Goal: Information Seeking & Learning: Learn about a topic

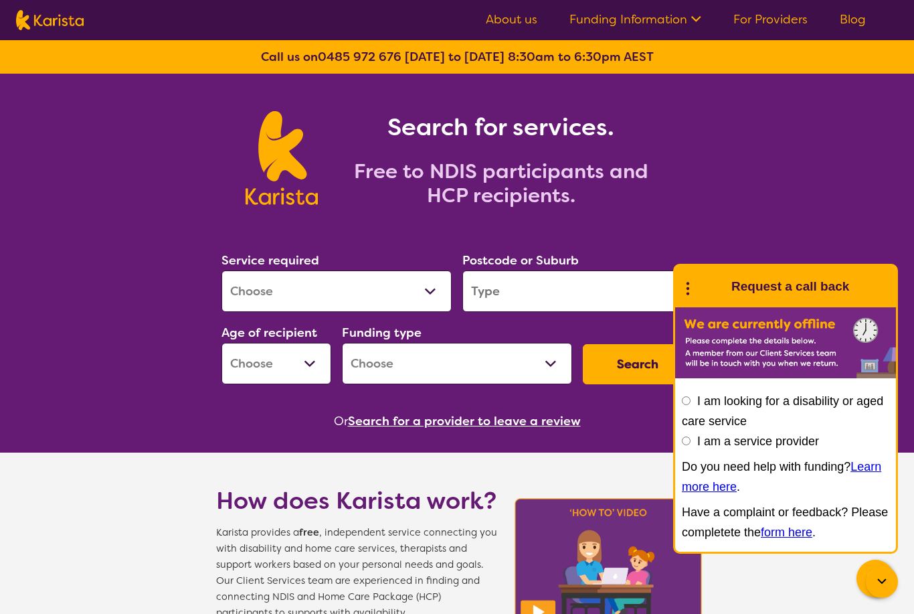
click at [439, 285] on select "Allied Health Assistant Assessment ([MEDICAL_DATA] or [MEDICAL_DATA]) Behaviour…" at bounding box center [337, 291] width 230 height 42
select select "NDIS Support Coordination"
click at [503, 295] on input "search" at bounding box center [578, 291] width 230 height 42
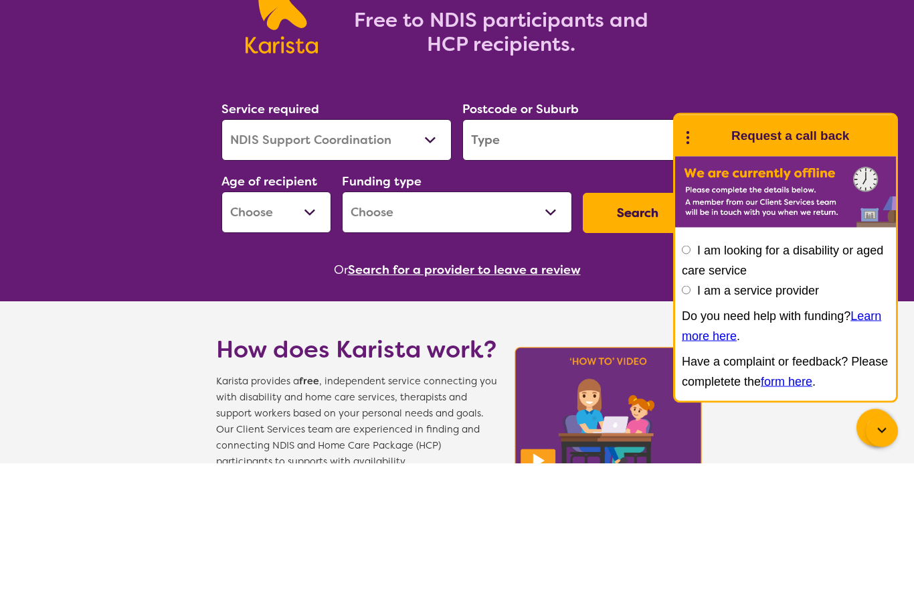
type input "3000"
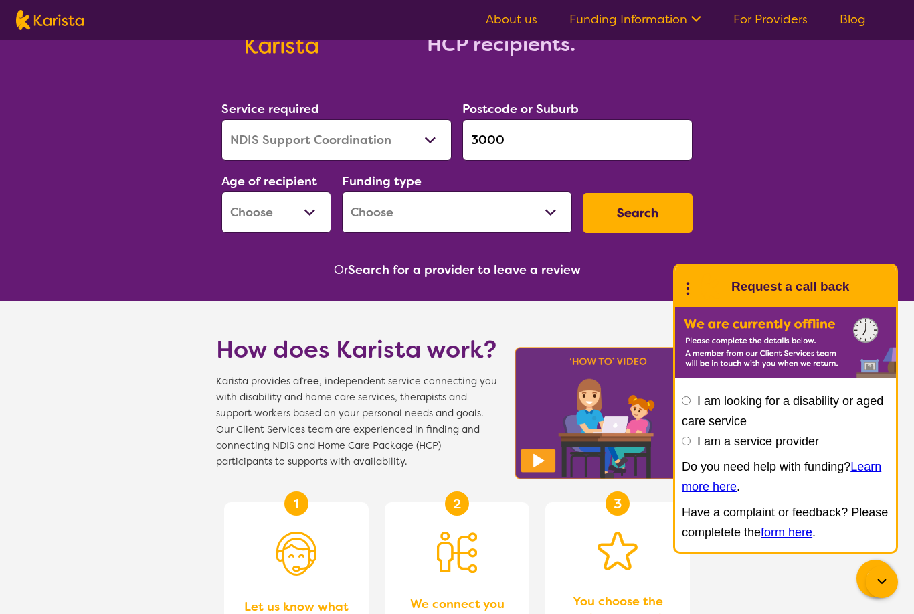
click at [311, 211] on select "Early Childhood - 0 to 9 Child - 10 to 11 Adolescent - 12 to 17 Adult - 18 to 6…" at bounding box center [277, 212] width 110 height 42
select select "AD"
click at [461, 210] on select "Home Care Package (HCP) National Disability Insurance Scheme (NDIS) I don't know" at bounding box center [457, 212] width 230 height 42
select select "NDIS"
click at [636, 210] on button "Search" at bounding box center [638, 213] width 110 height 40
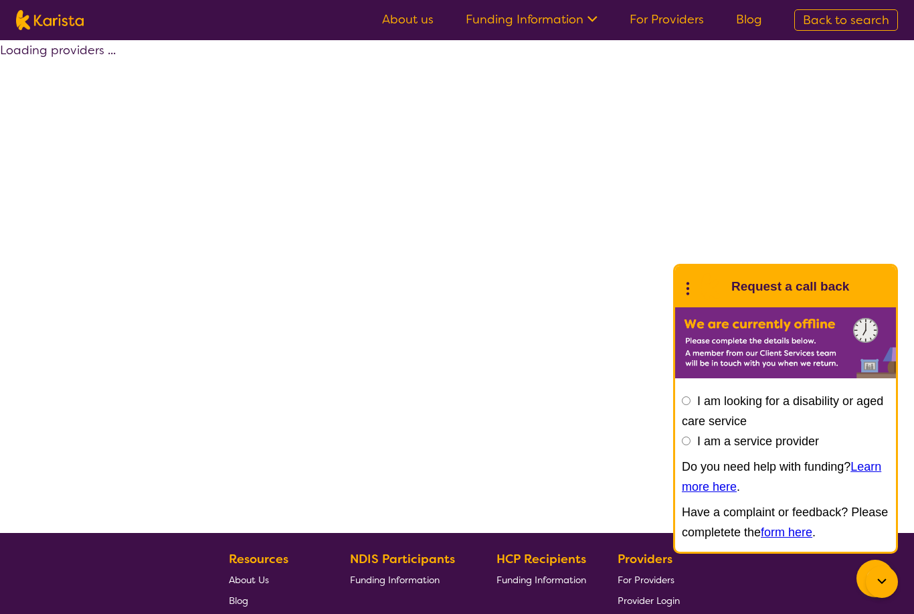
select select "by_score"
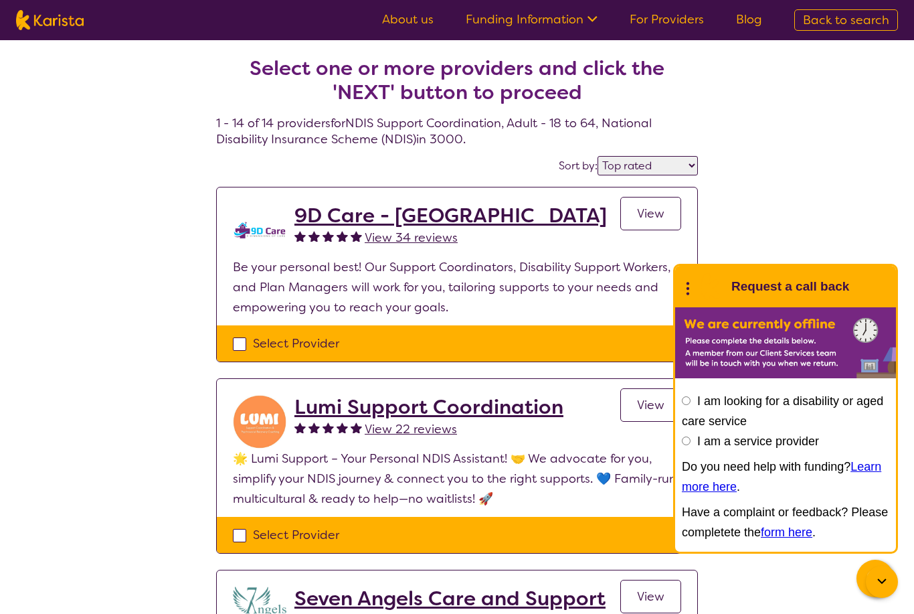
click at [409, 218] on h2 "9D Care - [GEOGRAPHIC_DATA]" at bounding box center [451, 215] width 313 height 24
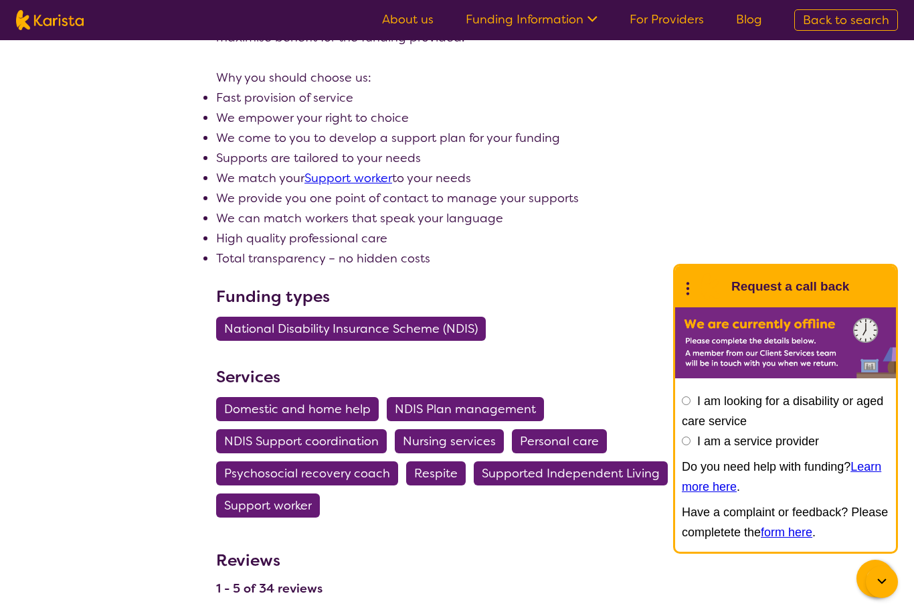
scroll to position [526, 0]
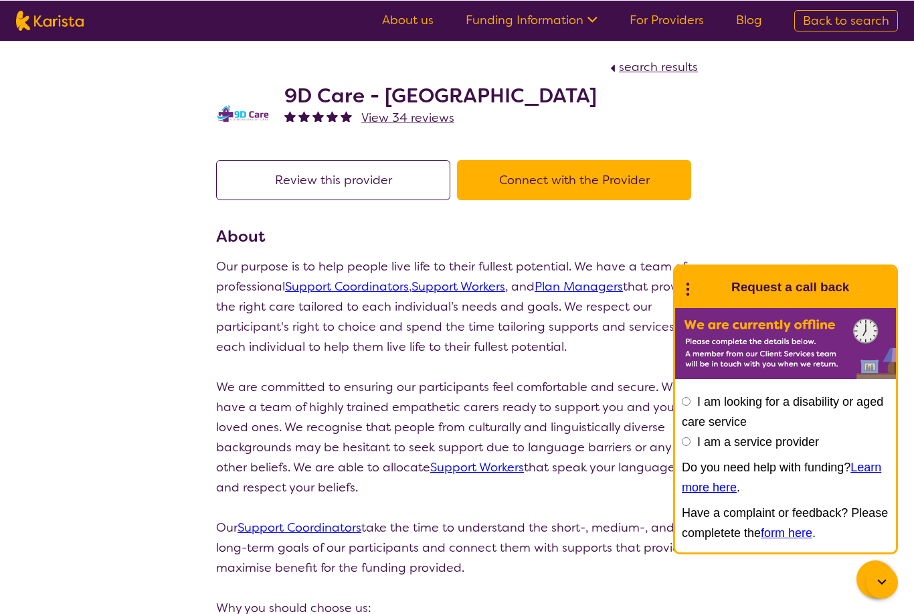
select select "by_score"
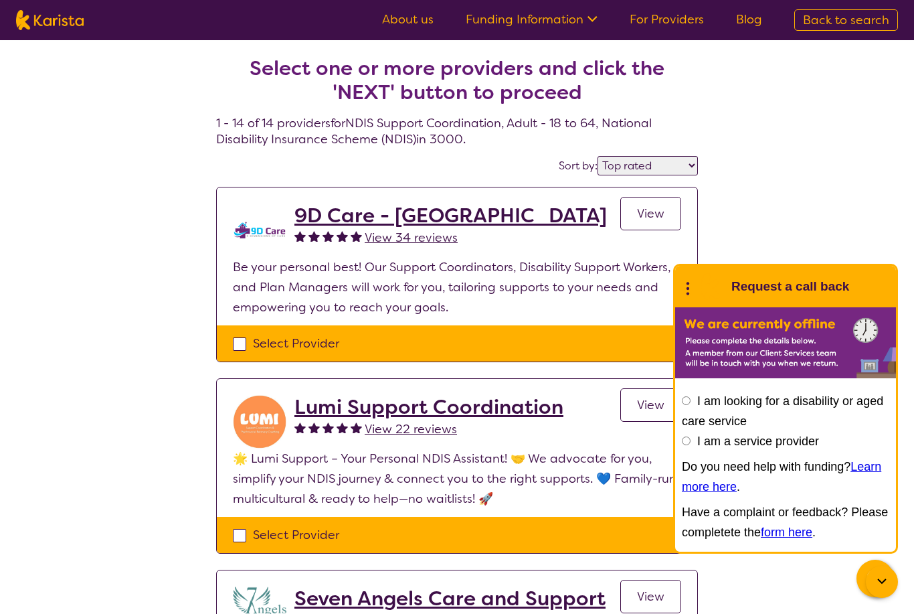
click at [534, 408] on h2 "Lumi Support Coordination" at bounding box center [429, 407] width 269 height 24
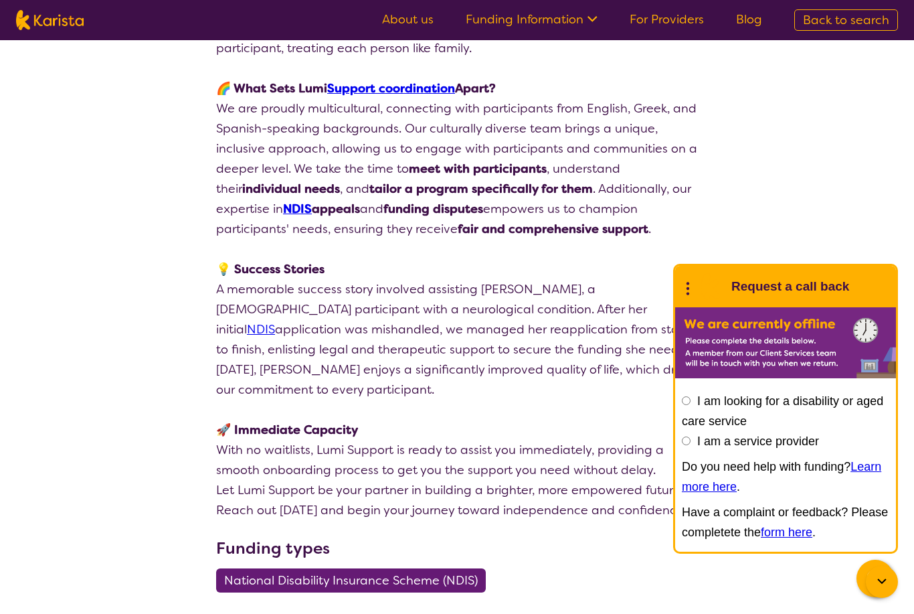
scroll to position [1040, 0]
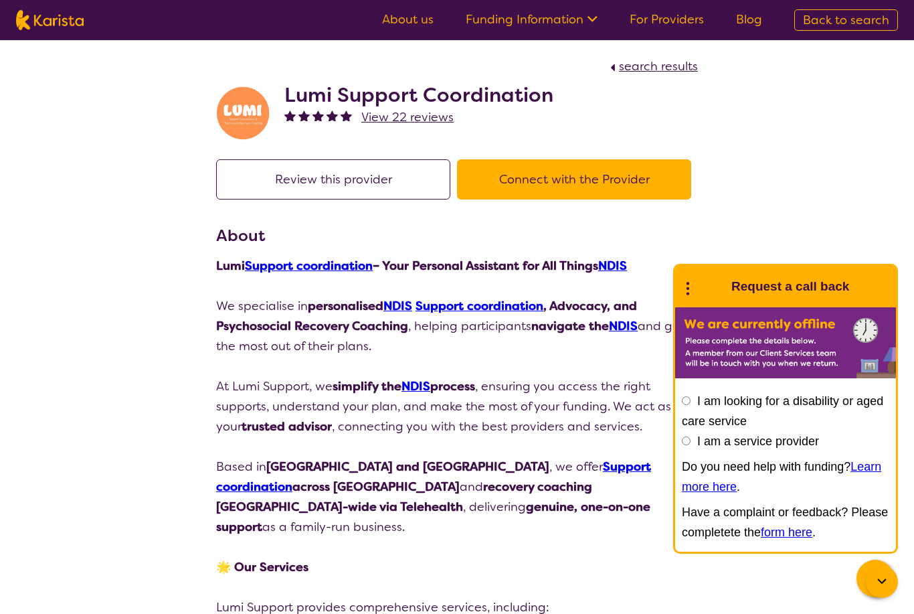
select select "by_score"
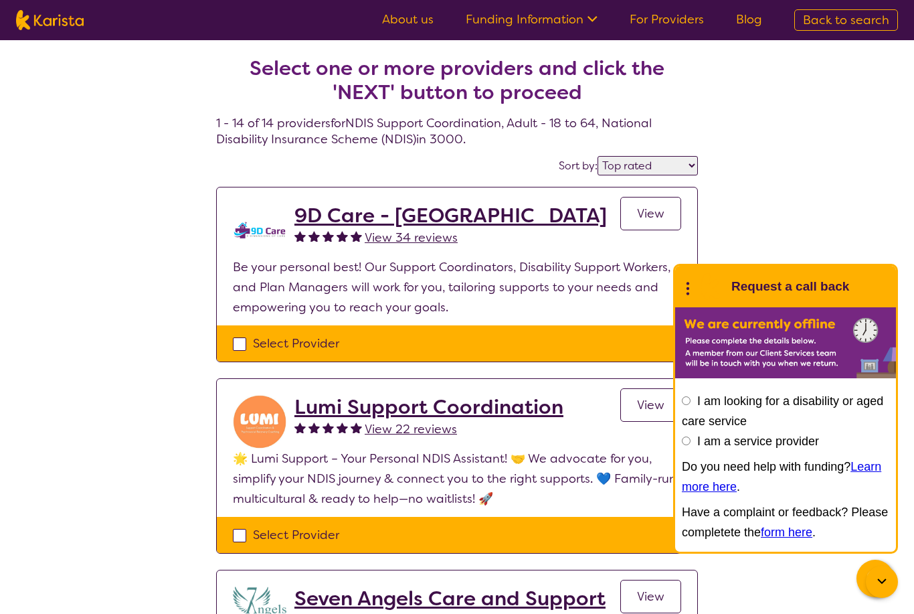
scroll to position [151, 0]
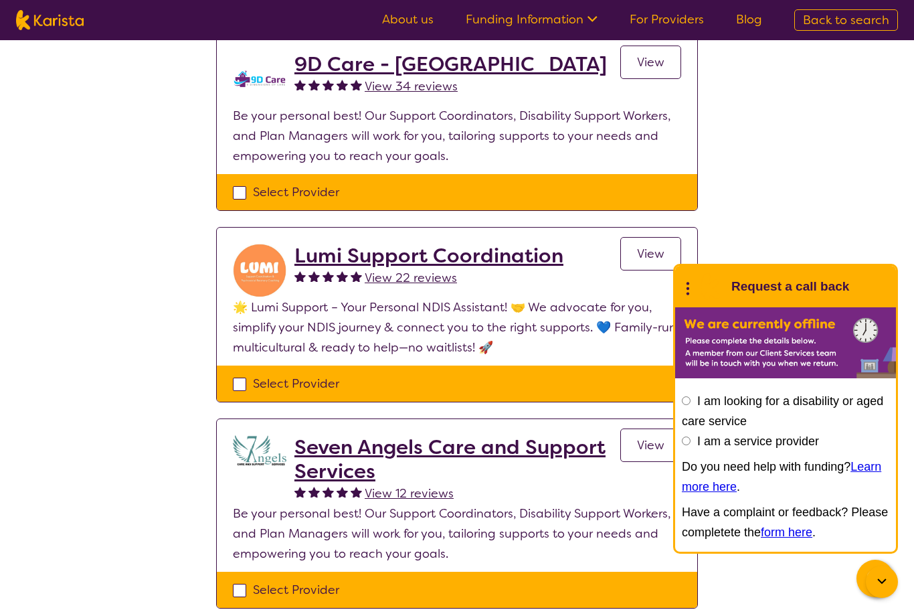
select select "NDIS Support Coordination"
select select "AD"
select select "NDIS"
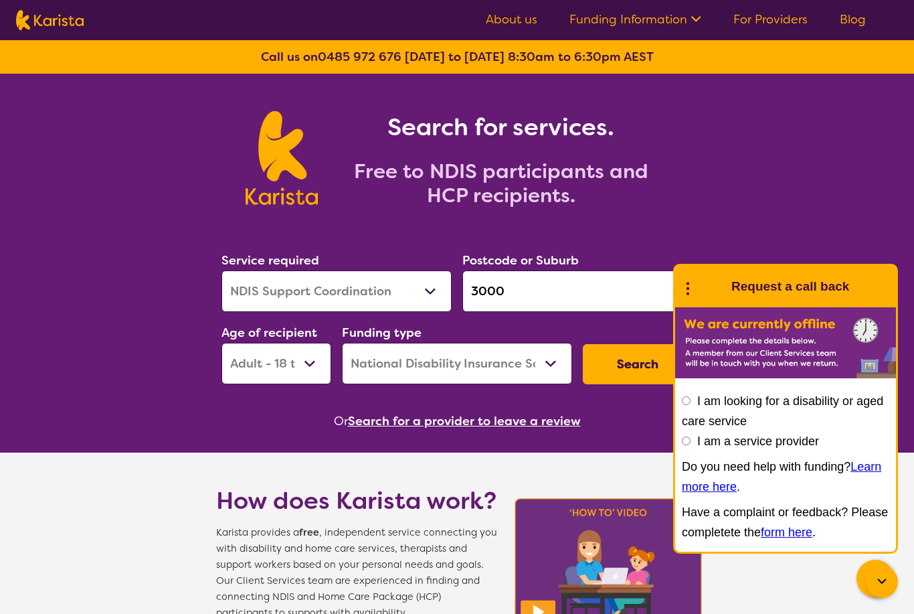
select select "by_score"
